Goal: Obtain resource: Download file/media

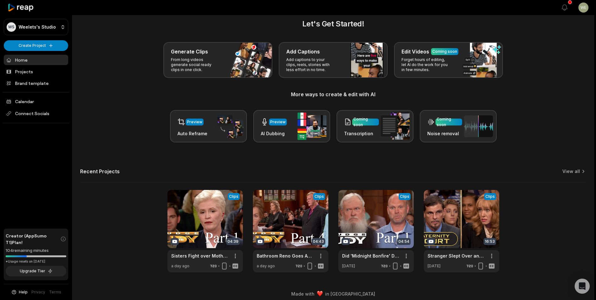
scroll to position [14, 0]
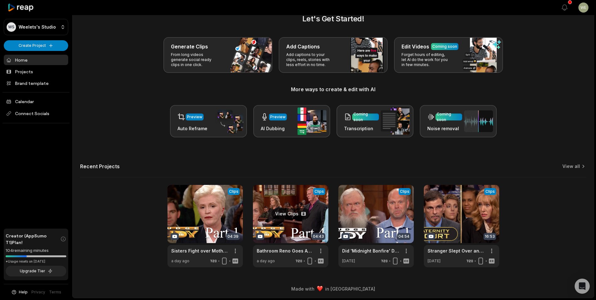
click at [296, 213] on link at bounding box center [290, 226] width 75 height 82
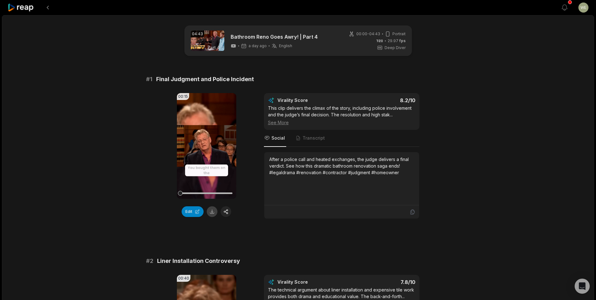
drag, startPoint x: 214, startPoint y: 211, endPoint x: 209, endPoint y: 227, distance: 17.3
click at [213, 211] on button at bounding box center [212, 211] width 11 height 11
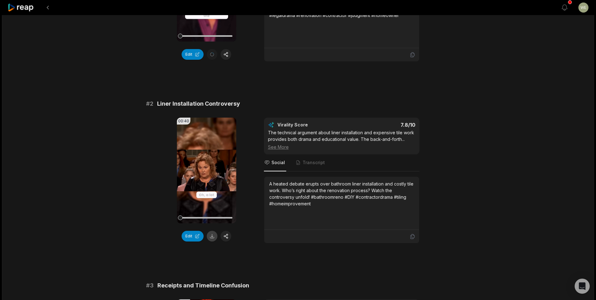
click at [211, 240] on button at bounding box center [212, 236] width 11 height 11
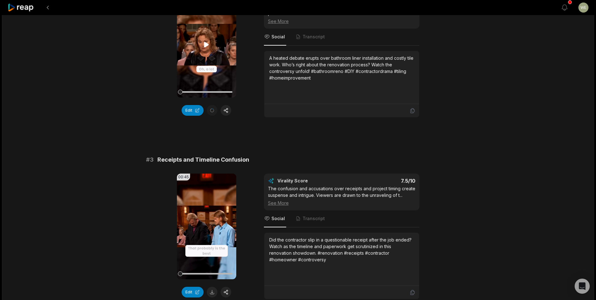
scroll to position [345, 0]
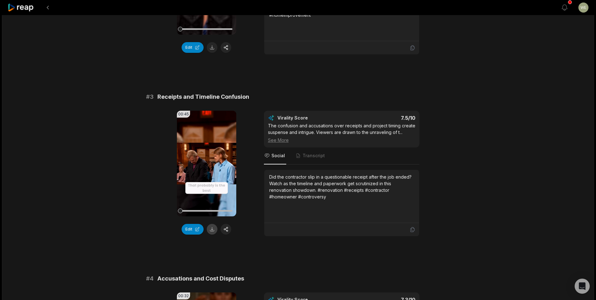
click at [212, 230] on button at bounding box center [212, 229] width 11 height 11
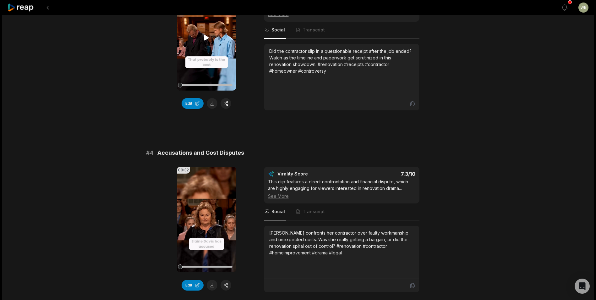
scroll to position [565, 0]
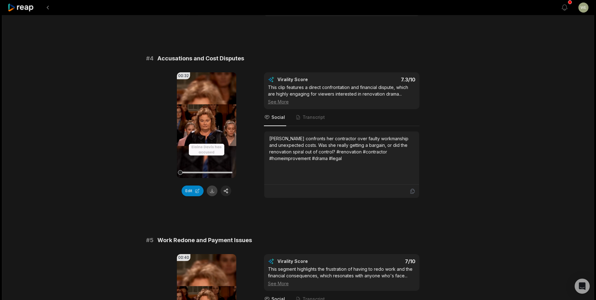
click at [211, 192] on button at bounding box center [212, 190] width 11 height 11
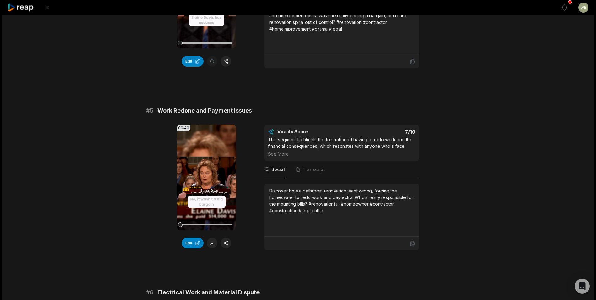
scroll to position [754, 0]
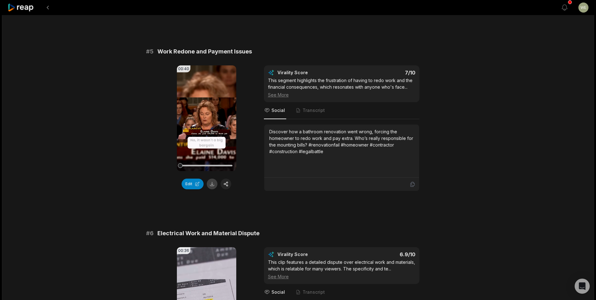
click at [212, 185] on button at bounding box center [212, 183] width 11 height 11
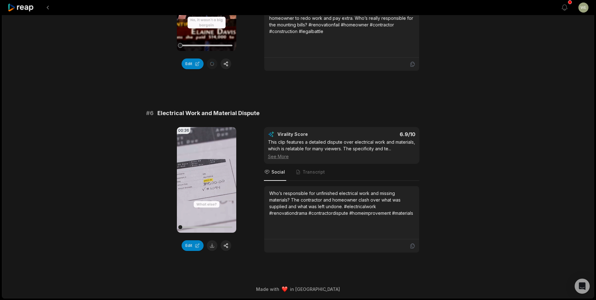
scroll to position [874, 0]
drag, startPoint x: 211, startPoint y: 244, endPoint x: 239, endPoint y: 225, distance: 33.6
click at [211, 244] on button at bounding box center [212, 245] width 11 height 11
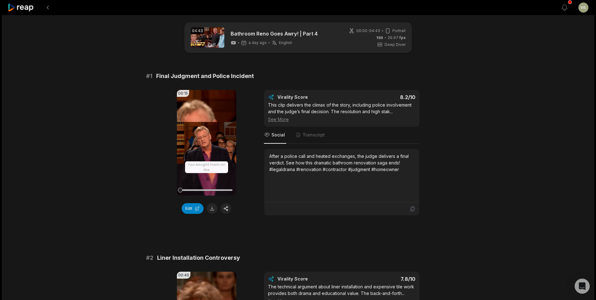
scroll to position [0, 0]
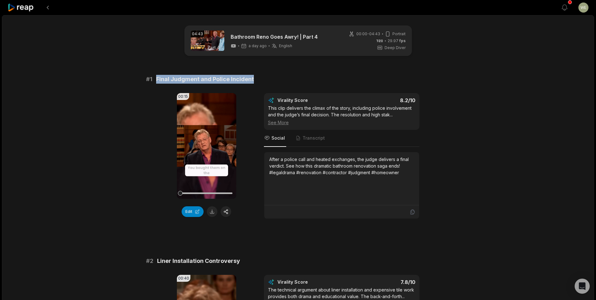
drag, startPoint x: 156, startPoint y: 78, endPoint x: 259, endPoint y: 76, distance: 103.3
click at [259, 76] on div "# 1 Final Judgment and Police Incident" at bounding box center [298, 79] width 304 height 9
drag, startPoint x: 259, startPoint y: 76, endPoint x: 221, endPoint y: 79, distance: 38.8
copy span "Final Judgment and Police Incident"
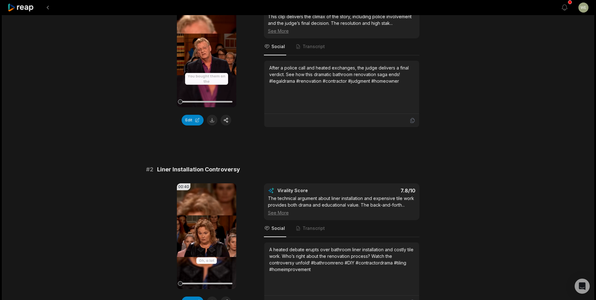
scroll to position [94, 0]
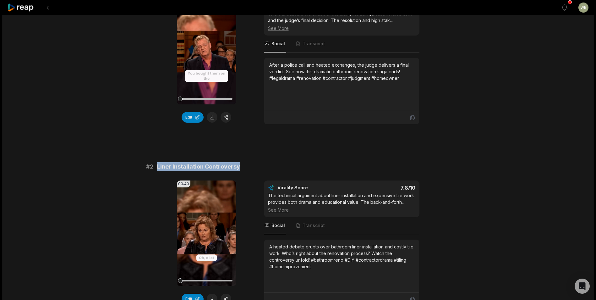
drag, startPoint x: 156, startPoint y: 167, endPoint x: 244, endPoint y: 168, distance: 87.6
click at [244, 168] on div "# 2 Liner Installation Controversy" at bounding box center [298, 166] width 304 height 9
drag, startPoint x: 244, startPoint y: 168, endPoint x: 204, endPoint y: 166, distance: 39.9
copy span "Liner Installation Controversy"
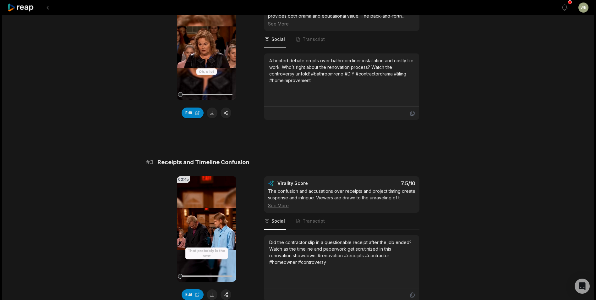
scroll to position [283, 0]
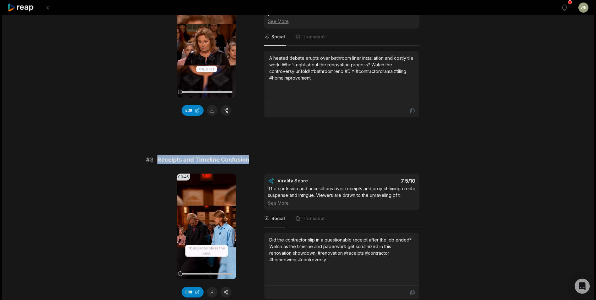
drag, startPoint x: 155, startPoint y: 159, endPoint x: 285, endPoint y: 161, distance: 129.4
click at [285, 161] on div "# 3 Receipts and Timeline Confusion" at bounding box center [298, 159] width 304 height 9
copy span "Receipts and Timeline Confusion"
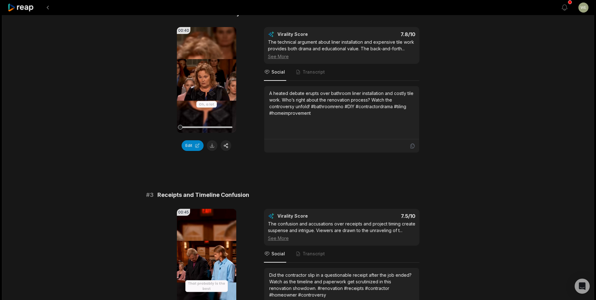
scroll to position [188, 0]
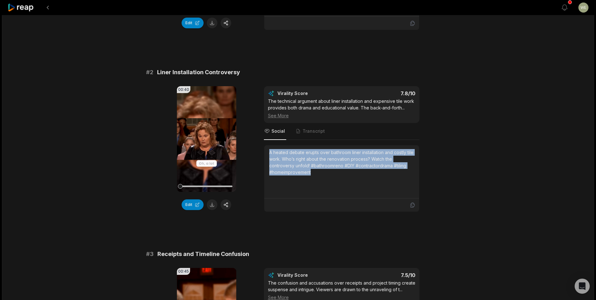
drag, startPoint x: 268, startPoint y: 152, endPoint x: 324, endPoint y: 184, distance: 64.6
click at [324, 184] on div "A heated debate erupts over bathroom liner installation and costly tile work. W…" at bounding box center [341, 171] width 155 height 53
copy div "A heated debate erupts over bathroom liner installation and costly tile work. W…"
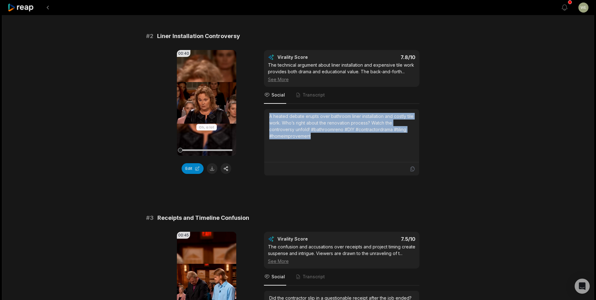
scroll to position [283, 0]
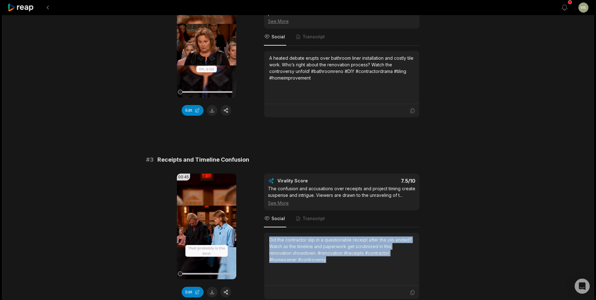
drag, startPoint x: 271, startPoint y: 238, endPoint x: 353, endPoint y: 265, distance: 86.2
click at [353, 265] on div "Did the contractor slip in a questionable receipt after the job ended? Watch as…" at bounding box center [341, 258] width 155 height 53
drag, startPoint x: 353, startPoint y: 265, endPoint x: 307, endPoint y: 253, distance: 47.7
copy div "Did the contractor slip in a questionable receipt after the job ended? Watch as…"
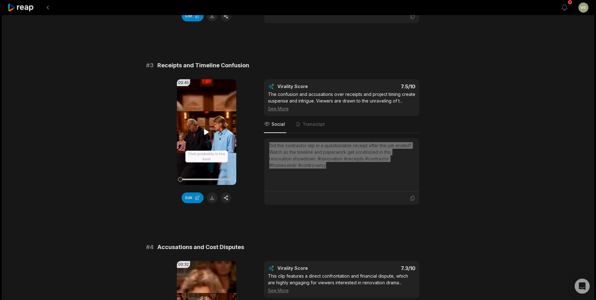
scroll to position [471, 0]
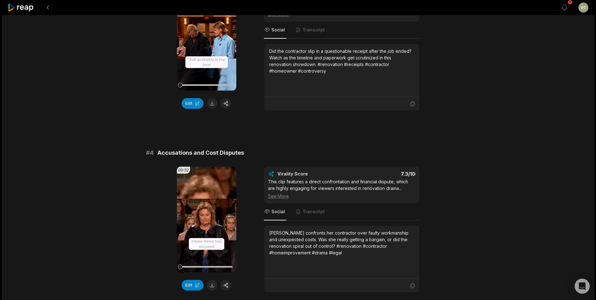
click at [159, 152] on span "Accusations and Cost Disputes" at bounding box center [200, 152] width 87 height 9
drag, startPoint x: 159, startPoint y: 152, endPoint x: 246, endPoint y: 153, distance: 87.3
click at [246, 153] on div "# 4 Accusations and Cost Disputes" at bounding box center [298, 152] width 304 height 9
drag, startPoint x: 246, startPoint y: 153, endPoint x: 213, endPoint y: 150, distance: 32.8
copy span "Accusations and Cost Disputes"
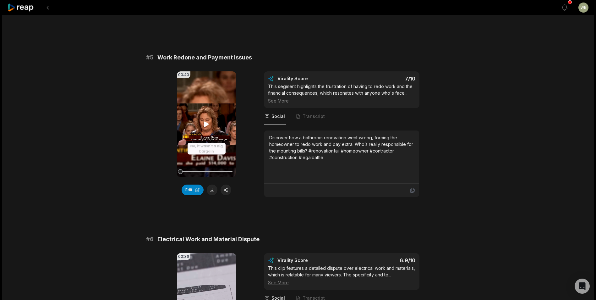
scroll to position [691, 0]
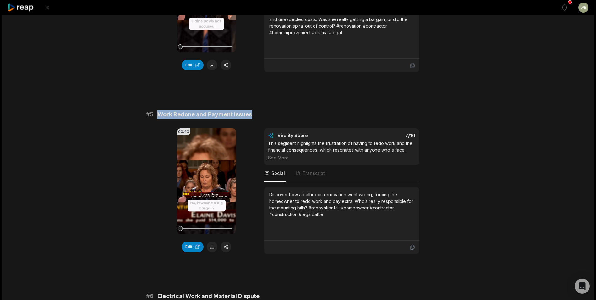
drag, startPoint x: 156, startPoint y: 113, endPoint x: 269, endPoint y: 114, distance: 113.4
click at [269, 114] on div "# 5 Work Redone and Payment Issues" at bounding box center [298, 114] width 304 height 9
drag, startPoint x: 269, startPoint y: 114, endPoint x: 228, endPoint y: 116, distance: 41.2
copy span "Work Redone and Payment Issues"
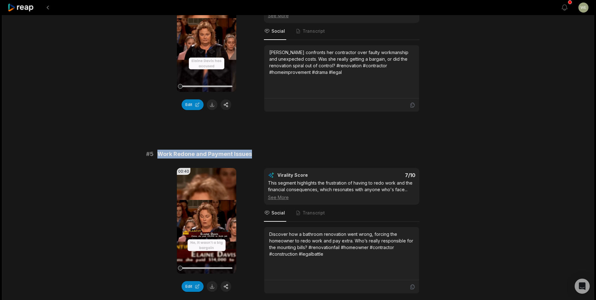
scroll to position [597, 0]
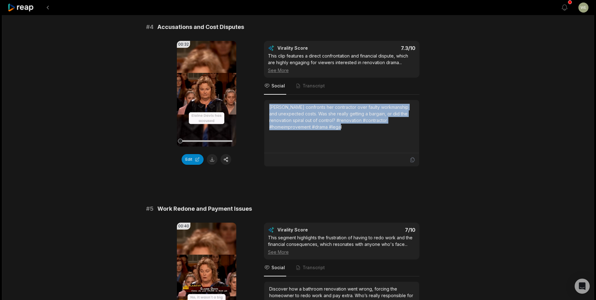
drag, startPoint x: 267, startPoint y: 107, endPoint x: 361, endPoint y: 127, distance: 96.5
click at [361, 127] on div "[PERSON_NAME] confronts her contractor over faulty workmanship and unexpected c…" at bounding box center [341, 126] width 155 height 53
drag, startPoint x: 361, startPoint y: 127, endPoint x: 320, endPoint y: 122, distance: 41.6
copy div "[PERSON_NAME] confronts her contractor over faulty workmanship and unexpected c…"
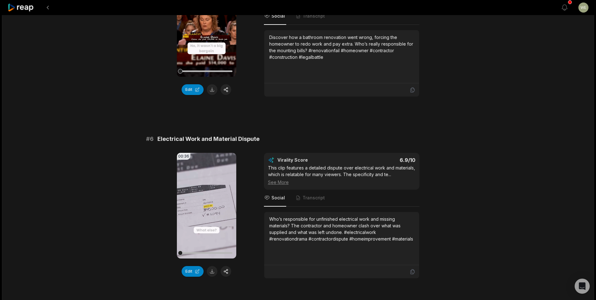
scroll to position [874, 0]
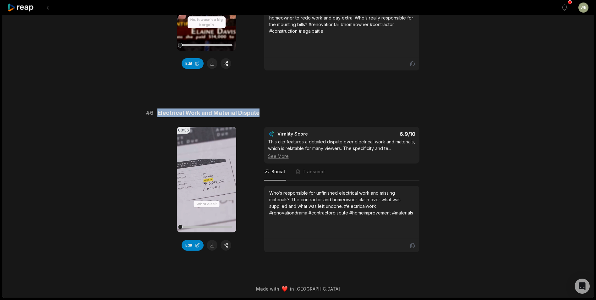
drag, startPoint x: 157, startPoint y: 113, endPoint x: 266, endPoint y: 113, distance: 109.0
click at [266, 113] on div "# 6 Electrical Work and Material Dispute" at bounding box center [298, 112] width 304 height 9
drag, startPoint x: 266, startPoint y: 113, endPoint x: 234, endPoint y: 109, distance: 31.9
copy span "Electrical Work and Material Dispute"
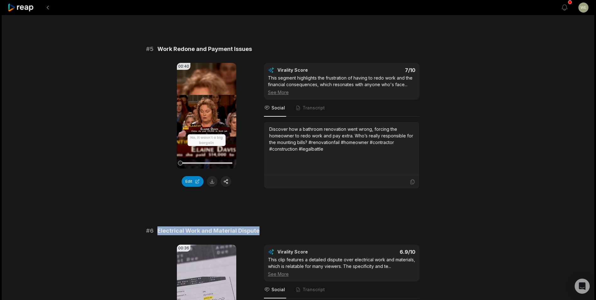
scroll to position [717, 0]
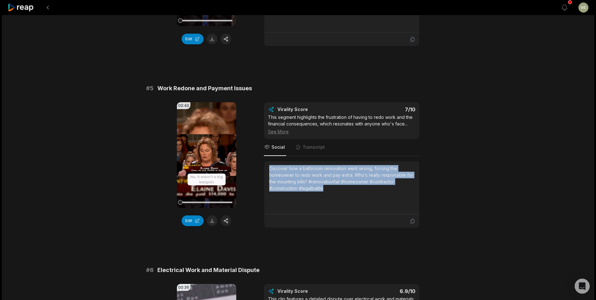
drag, startPoint x: 268, startPoint y: 167, endPoint x: 386, endPoint y: 200, distance: 122.0
click at [386, 200] on div "Discover how a bathroom renovation went wrong, forcing the homeowner to redo wo…" at bounding box center [341, 187] width 155 height 53
copy div "Discover how a bathroom renovation went wrong, forcing the homeowner to redo wo…"
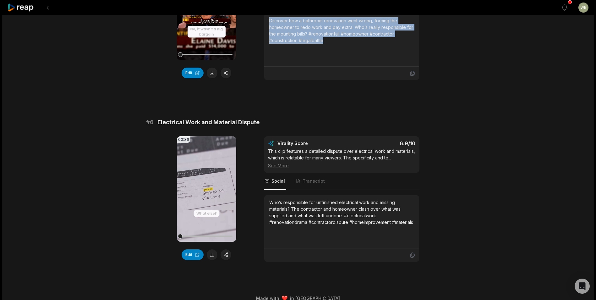
scroll to position [874, 0]
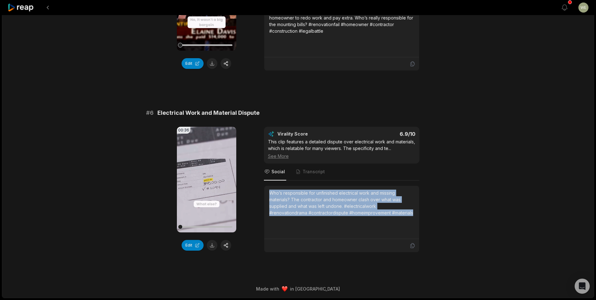
drag, startPoint x: 266, startPoint y: 192, endPoint x: 417, endPoint y: 218, distance: 152.7
click at [417, 218] on div "Who’s responsible for unfinished electrical work and missing materials? The con…" at bounding box center [341, 212] width 155 height 53
